Goal: Navigation & Orientation: Find specific page/section

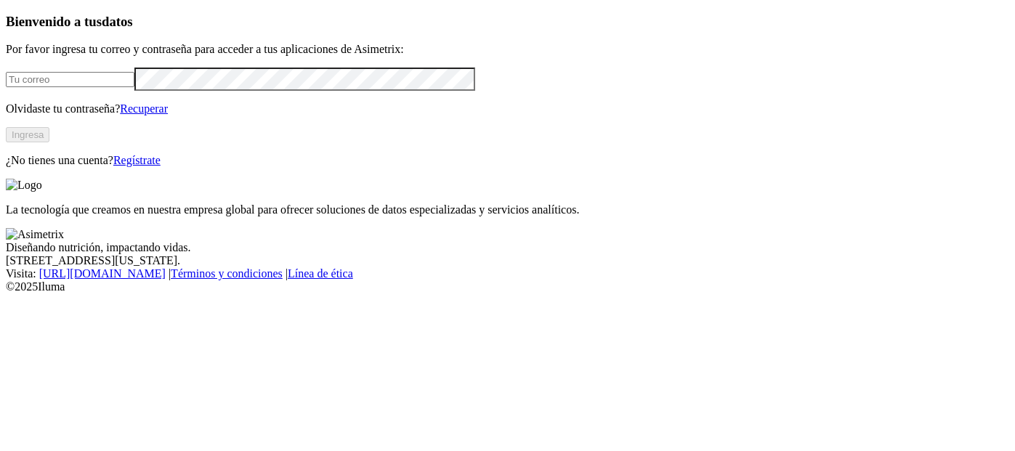
type input "[EMAIL_ADDRESS][PERSON_NAME][DOMAIN_NAME]"
click at [49, 142] on button "Ingresa" at bounding box center [28, 134] width 44 height 15
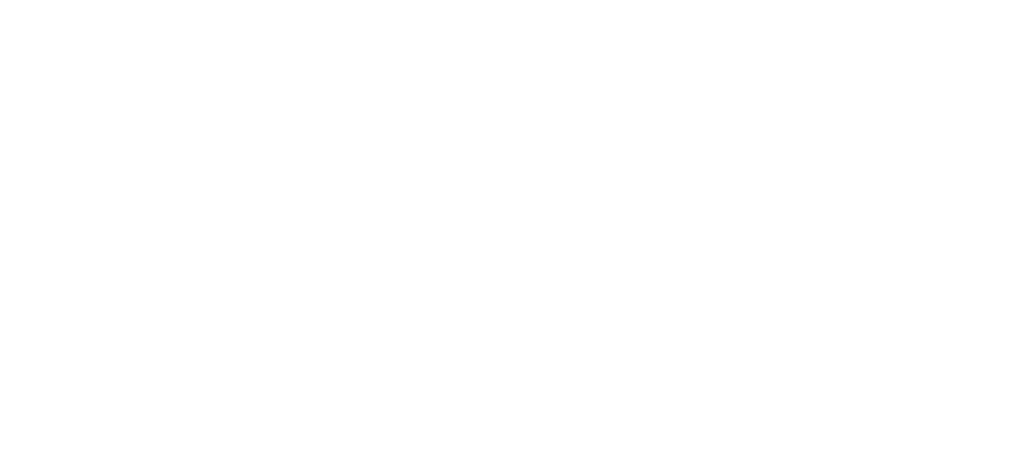
click at [18, 20] on icon at bounding box center [28, 297] width 45 height 582
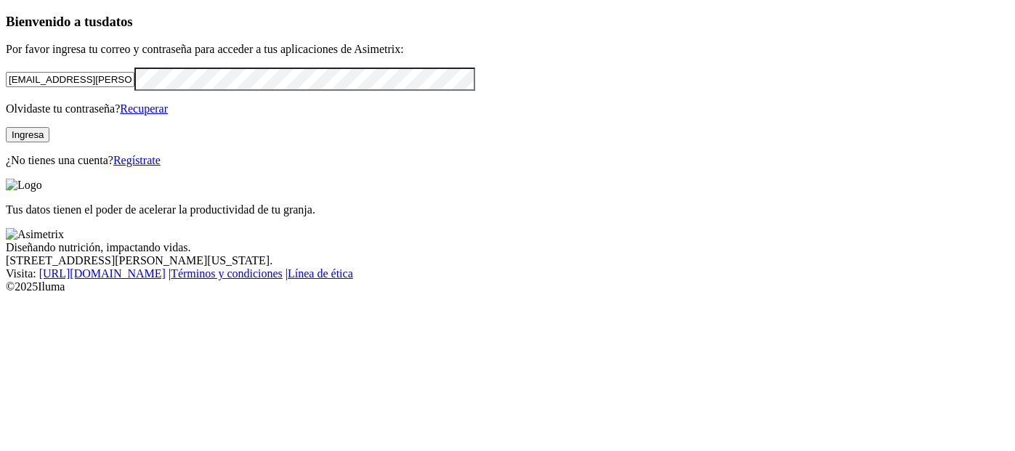
drag, startPoint x: 162, startPoint y: 110, endPoint x: 186, endPoint y: 112, distance: 24.1
click at [134, 87] on input "[EMAIL_ADDRESS][PERSON_NAME][DOMAIN_NAME]" at bounding box center [70, 79] width 129 height 15
drag, startPoint x: 203, startPoint y: 102, endPoint x: 0, endPoint y: 97, distance: 202.9
click at [6, 97] on div "Bienvenido a tus datos Por favor ingresa tu correo y contraseña para acceder a …" at bounding box center [508, 90] width 1004 height 153
type input "leidy.toro@aliar.com.co"
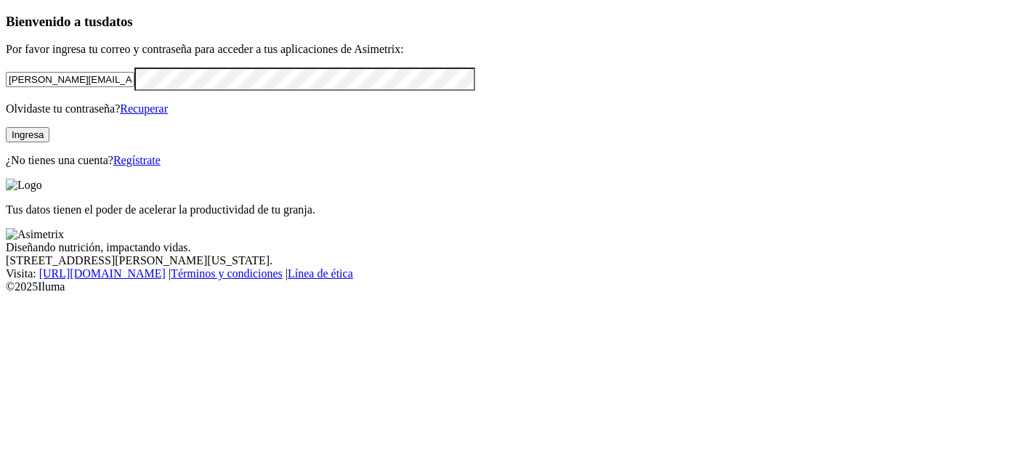
click at [6, 128] on div "Bienvenido a tus datos Por favor ingresa tu correo y contraseña para acceder a …" at bounding box center [508, 90] width 1004 height 153
drag, startPoint x: 196, startPoint y: 108, endPoint x: 0, endPoint y: 104, distance: 195.6
click at [6, 104] on div "Bienvenido a tus datos Por favor ingresa tu correo y contraseña para acceder a …" at bounding box center [508, 90] width 1004 height 153
type input "[EMAIL_ADDRESS][PERSON_NAME][DOMAIN_NAME]"
click at [49, 142] on button "Ingresa" at bounding box center [28, 134] width 44 height 15
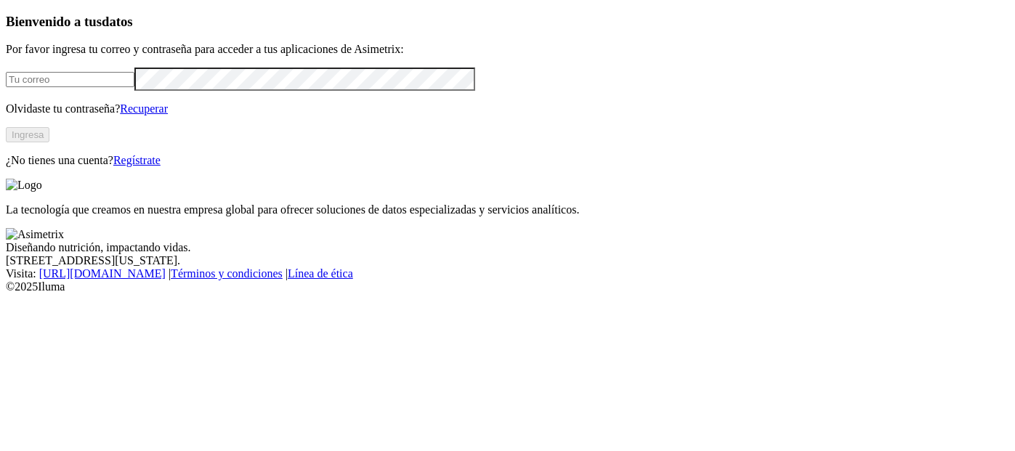
type input "olgav.romero@aliar.com.co"
click at [49, 142] on button "Ingresa" at bounding box center [28, 134] width 44 height 15
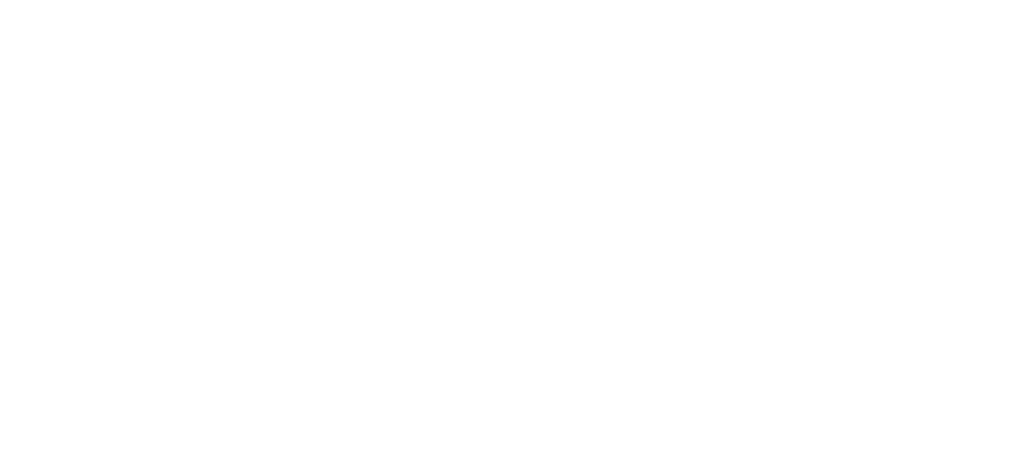
click at [21, 274] on icon at bounding box center [28, 296] width 45 height 45
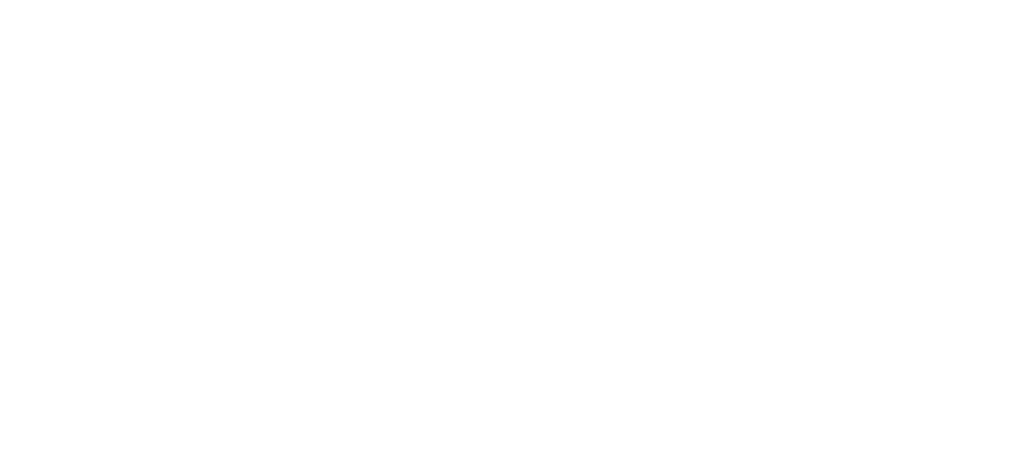
click at [41, 274] on icon at bounding box center [28, 296] width 45 height 45
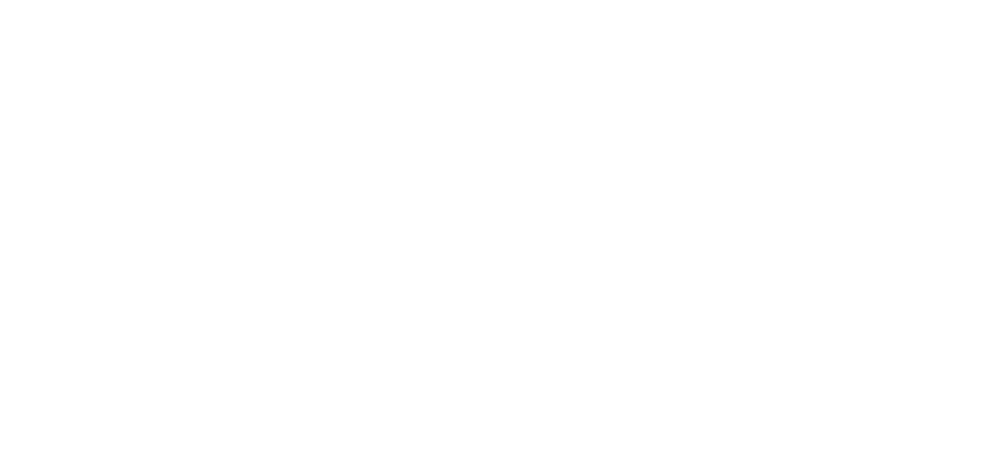
click at [31, 22] on icon at bounding box center [28, 297] width 45 height 582
type input "l"
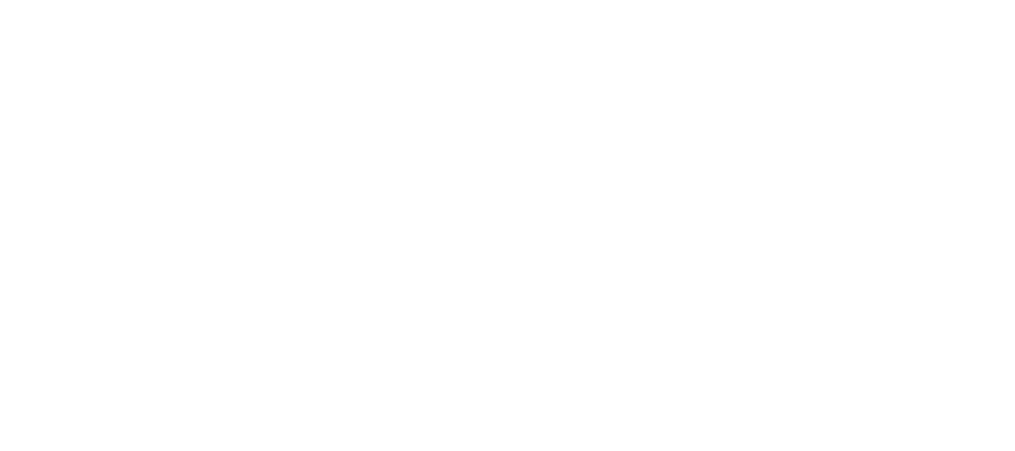
click at [38, 13] on icon at bounding box center [28, 297] width 45 height 582
drag, startPoint x: 721, startPoint y: 401, endPoint x: 74, endPoint y: 103, distance: 712.0
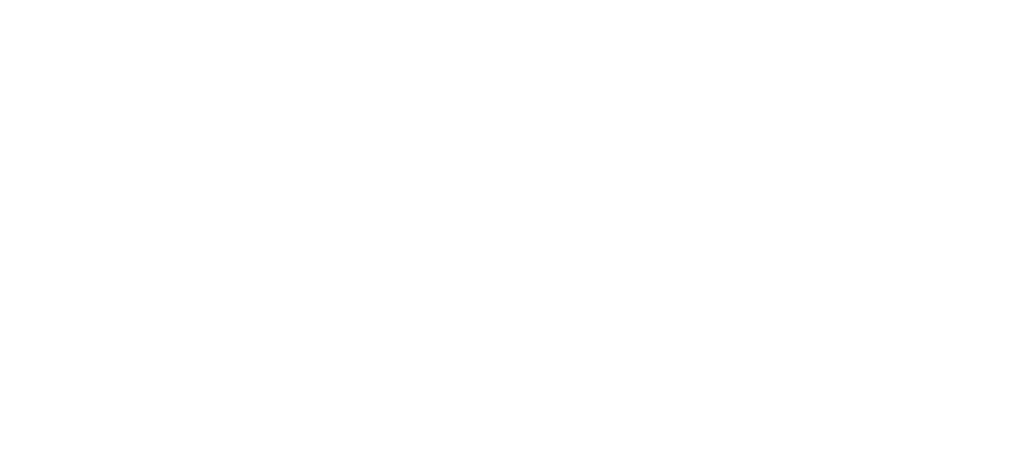
drag, startPoint x: 190, startPoint y: 102, endPoint x: 861, endPoint y: 438, distance: 749.6
drag, startPoint x: 126, startPoint y: 118, endPoint x: 783, endPoint y: 416, distance: 720.6
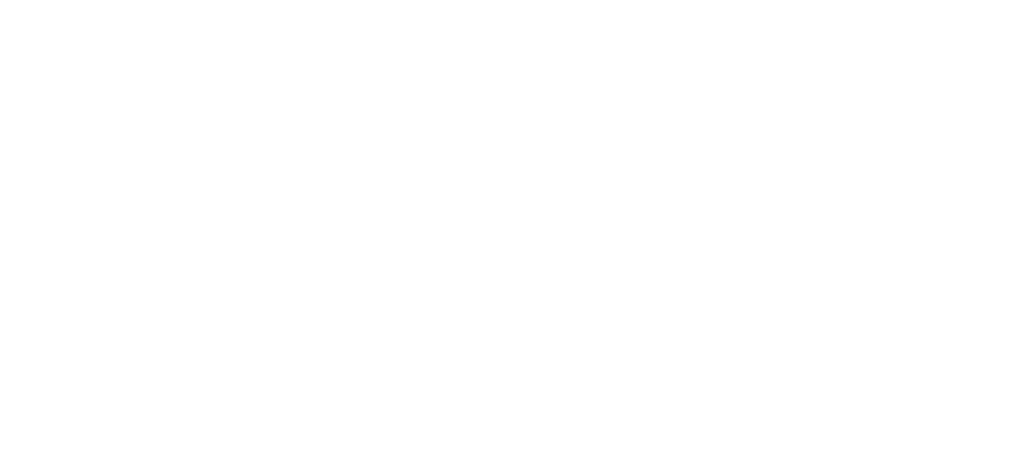
drag, startPoint x: 129, startPoint y: 123, endPoint x: 808, endPoint y: 456, distance: 756.5
drag, startPoint x: 758, startPoint y: 437, endPoint x: 212, endPoint y: 94, distance: 644.8
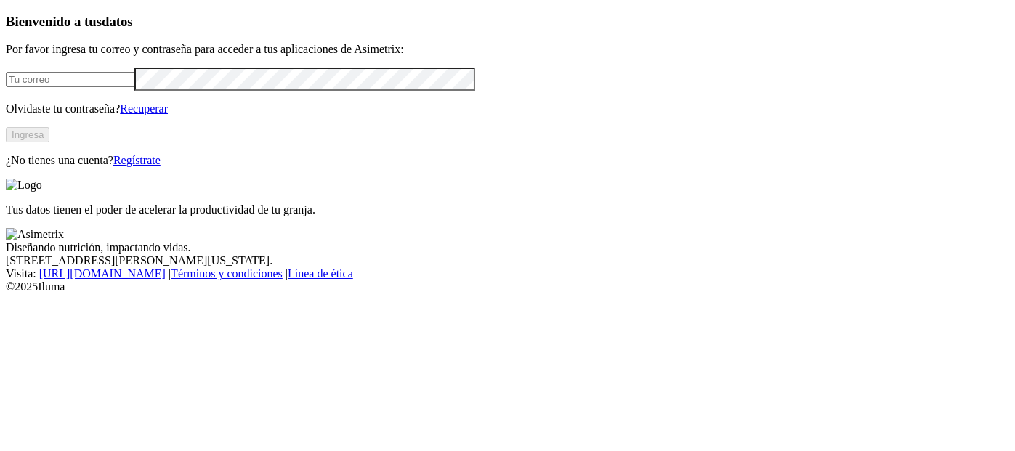
type input "[EMAIL_ADDRESS][PERSON_NAME][DOMAIN_NAME]"
click at [134, 87] on input "[EMAIL_ADDRESS][PERSON_NAME][DOMAIN_NAME]" at bounding box center [70, 79] width 129 height 15
drag, startPoint x: 193, startPoint y: 103, endPoint x: 0, endPoint y: 73, distance: 195.8
click at [6, 73] on div "Bienvenido a tus datos Por favor ingresa tu correo y contraseña para acceder a …" at bounding box center [508, 90] width 1004 height 153
click at [11, 129] on div "Bienvenido a tus datos Por favor ingresa tu correo y contraseña para acceder a …" at bounding box center [508, 90] width 1004 height 153
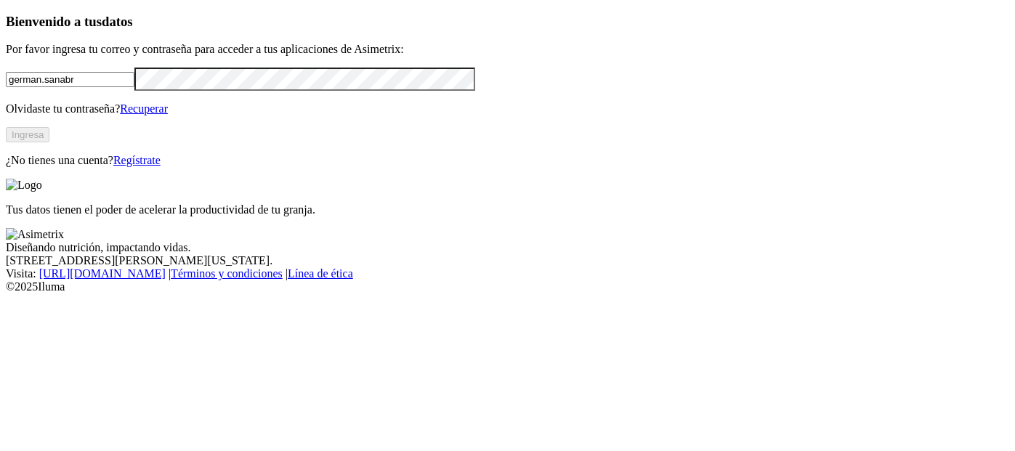
click at [134, 87] on input "german.sanabr" at bounding box center [70, 79] width 129 height 15
click at [128, 87] on input "german.sanabr" at bounding box center [70, 79] width 129 height 15
type input "german.sanabria@aliar.com.co"
click input "submit" at bounding box center [0, 0] width 0 height 0
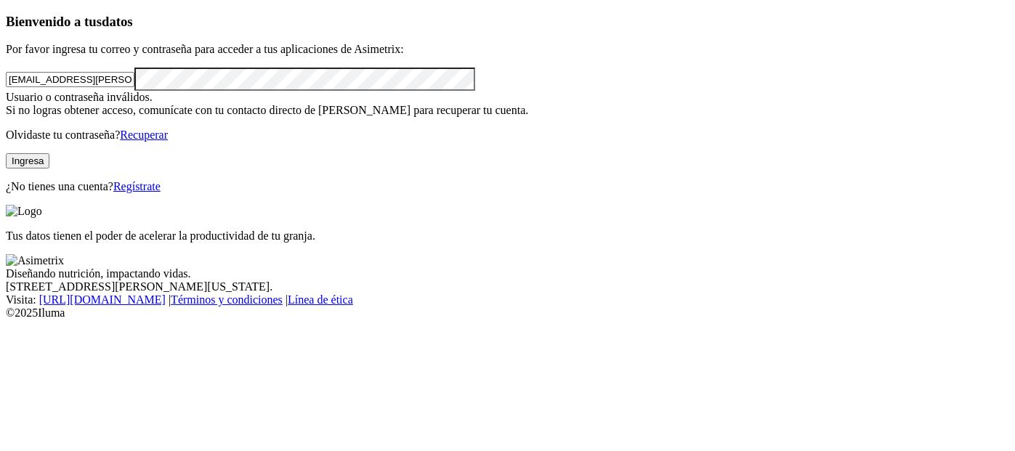
click at [6, 124] on div "Bienvenido a tus datos Por favor ingresa tu correo y contraseña para acceder a …" at bounding box center [508, 104] width 1004 height 180
click input "submit" at bounding box center [0, 0] width 0 height 0
click at [94, 87] on input "german.sanabria@aliar.com.co" at bounding box center [70, 79] width 129 height 15
click at [66, 87] on input "german.sanabria@aliar.com.co" at bounding box center [70, 79] width 129 height 15
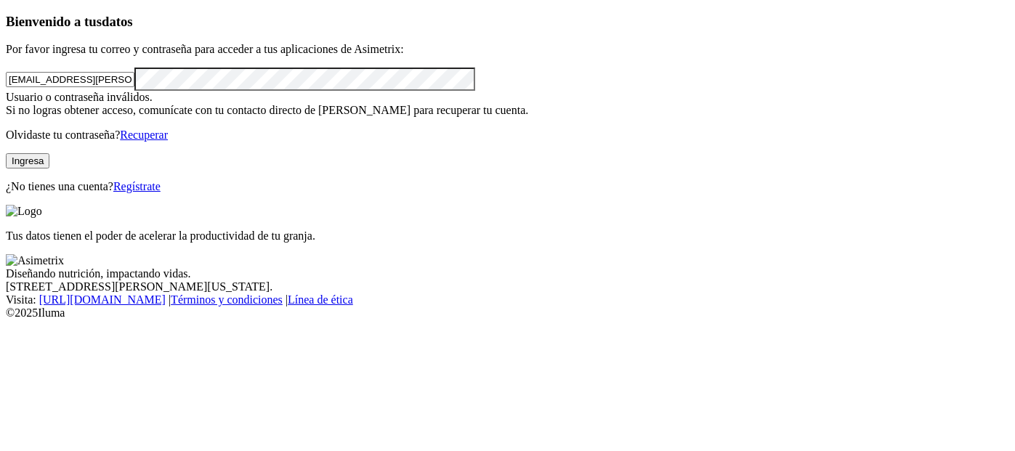
click at [97, 87] on input "german.sanabria@aliar.com.co" at bounding box center [70, 79] width 129 height 15
click at [134, 87] on input "german.sanabria@aliar.com.co" at bounding box center [70, 79] width 129 height 15
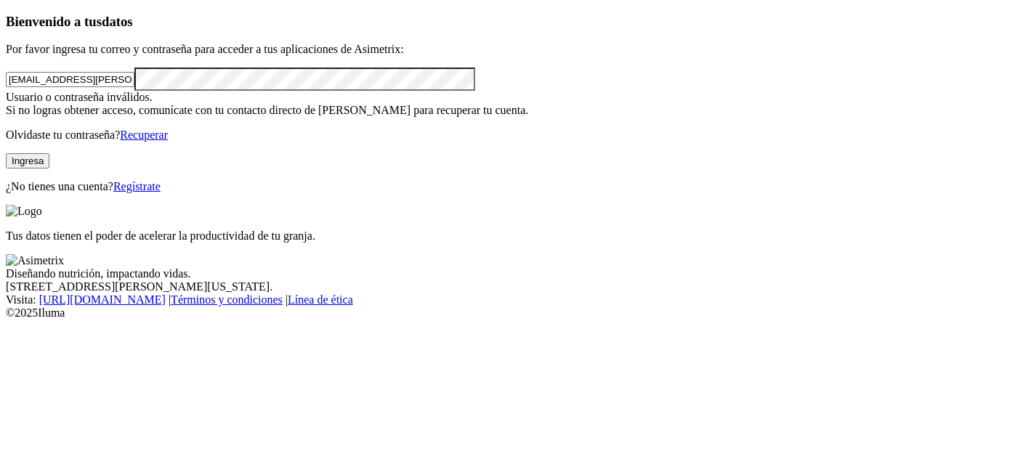
drag, startPoint x: 151, startPoint y: 101, endPoint x: 164, endPoint y: 120, distance: 23.0
click at [134, 87] on input "german.sanabria@aliar.com.co" at bounding box center [70, 79] width 129 height 15
click input "submit" at bounding box center [0, 0] width 0 height 0
click at [17, 133] on div "Bienvenido a tus datos Por favor ingresa tu correo y contraseña para acceder a …" at bounding box center [508, 104] width 1004 height 180
click at [89, 90] on form "german.sanabria@aliar.com.co" at bounding box center [508, 79] width 1004 height 23
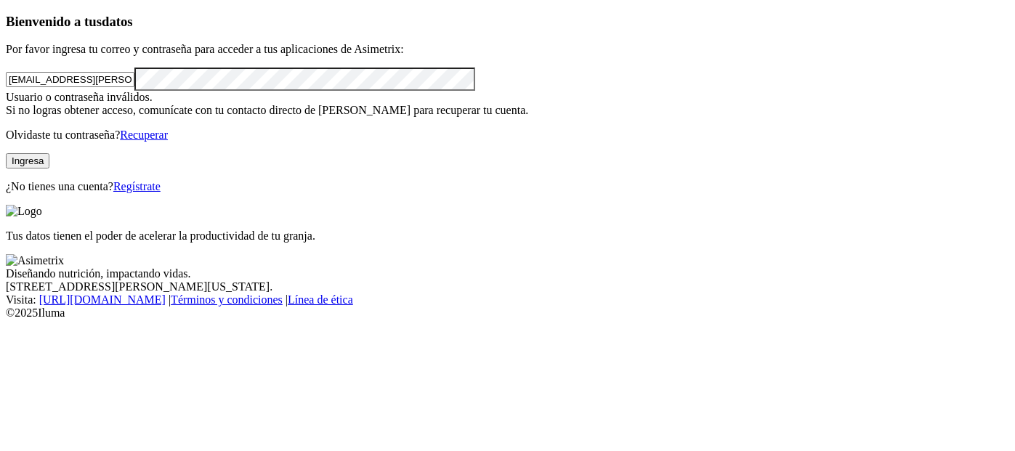
click at [49, 169] on button "Ingresa" at bounding box center [28, 160] width 44 height 15
click at [105, 87] on input "german.sanabria@aliar.com.co" at bounding box center [70, 79] width 129 height 15
click at [52, 87] on input "german.sanabria@aliar.com.co" at bounding box center [70, 79] width 129 height 15
click at [82, 87] on input "german.sanabria@aliar.com.co" at bounding box center [70, 79] width 129 height 15
click at [91, 87] on input "german.sanabria@aliar.com.co" at bounding box center [70, 79] width 129 height 15
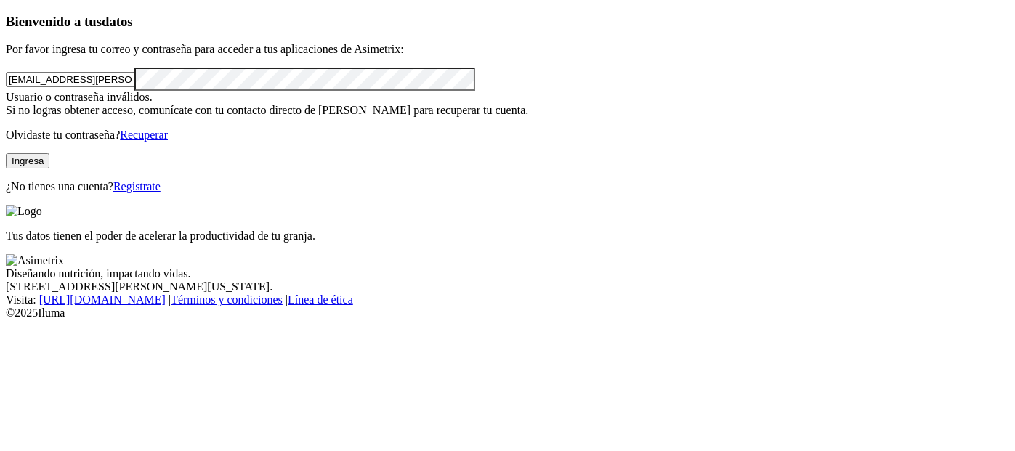
click at [134, 87] on input "german.sanabria@aliar.com.co" at bounding box center [70, 79] width 129 height 15
click input "submit" at bounding box center [0, 0] width 0 height 0
click at [138, 90] on form "german.sanabria@aliar.com.co" at bounding box center [508, 79] width 1004 height 23
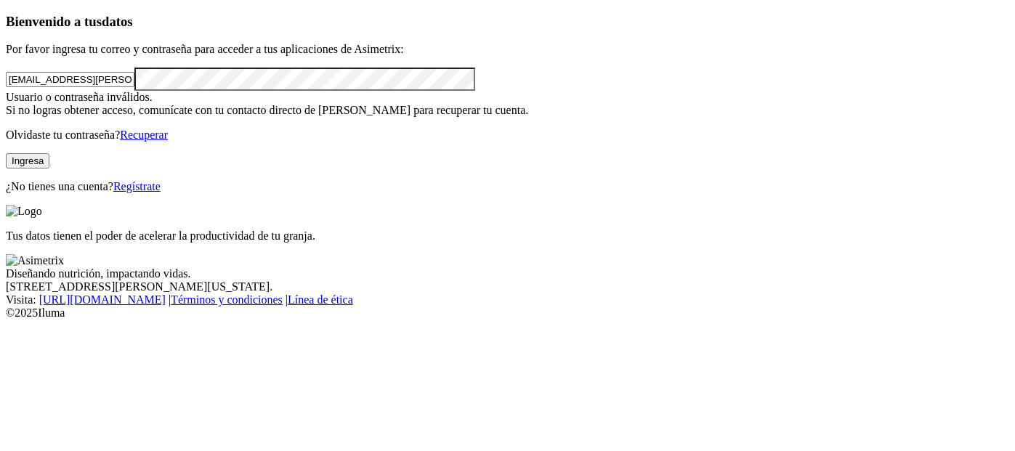
click at [134, 87] on input "german.sanabria@aliar.com.co" at bounding box center [70, 79] width 129 height 15
click at [6, 109] on div "Bienvenido a tus datos Por favor ingresa tu correo y contraseña para acceder a …" at bounding box center [508, 104] width 1004 height 180
drag, startPoint x: 232, startPoint y: 93, endPoint x: 0, endPoint y: 121, distance: 233.6
click at [6, 121] on div "Bienvenido a tus datos Por favor ingresa tu correo y contraseña para acceder a …" at bounding box center [508, 104] width 1004 height 180
drag, startPoint x: 238, startPoint y: 100, endPoint x: 0, endPoint y: 131, distance: 240.5
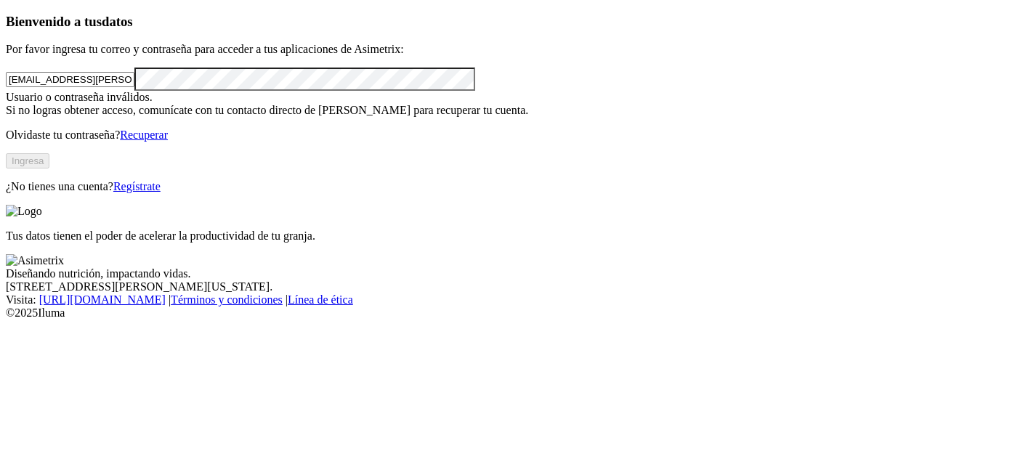
click at [6, 131] on div "Bienvenido a tus datos Por favor ingresa tu correo y contraseña para acceder a …" at bounding box center [508, 104] width 1004 height 180
click at [60, 87] on input "email" at bounding box center [70, 79] width 129 height 15
type input "olgav.romero@aliar.com.co"
click at [49, 169] on button "Ingresa" at bounding box center [28, 160] width 44 height 15
click at [194, 193] on div "Bienvenido a tus datos Por favor ingresa tu correo y contraseña para acceder a …" at bounding box center [508, 104] width 1004 height 180
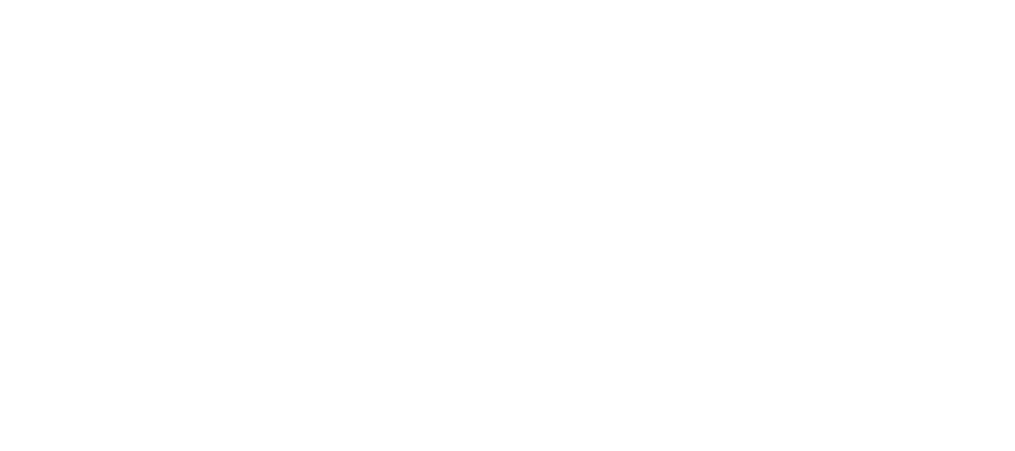
click at [31, 33] on icon at bounding box center [28, 297] width 45 height 582
